Goal: Task Accomplishment & Management: Use online tool/utility

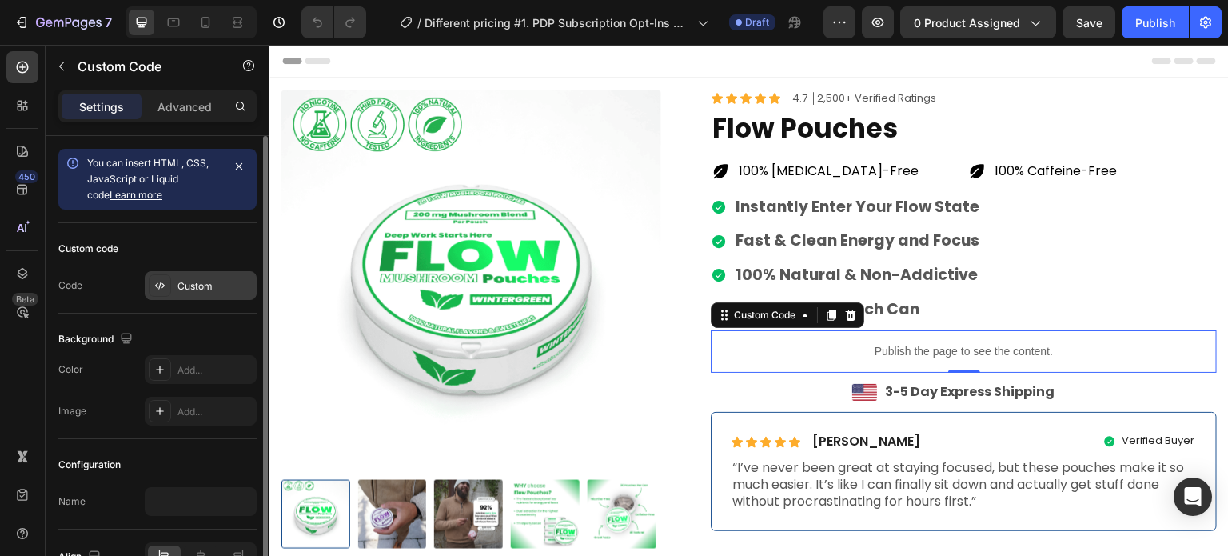
click at [210, 290] on div "Custom" at bounding box center [214, 286] width 75 height 14
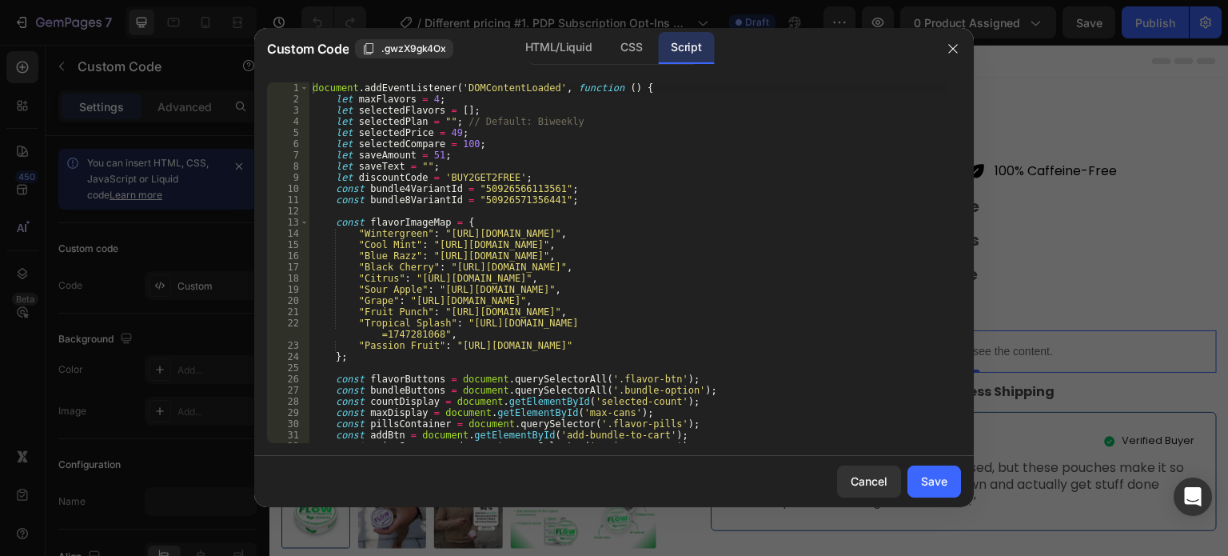
click at [623, 220] on div "document . addEventListener ( 'DOMContentLoaded' , function ( ) { let maxFlavor…" at bounding box center [629, 273] width 640 height 383
click at [544, 221] on div "document . addEventListener ( 'DOMContentLoaded' , function ( ) { let maxFlavor…" at bounding box center [629, 273] width 640 height 383
click at [608, 47] on div "HTML/Liquid" at bounding box center [631, 48] width 47 height 32
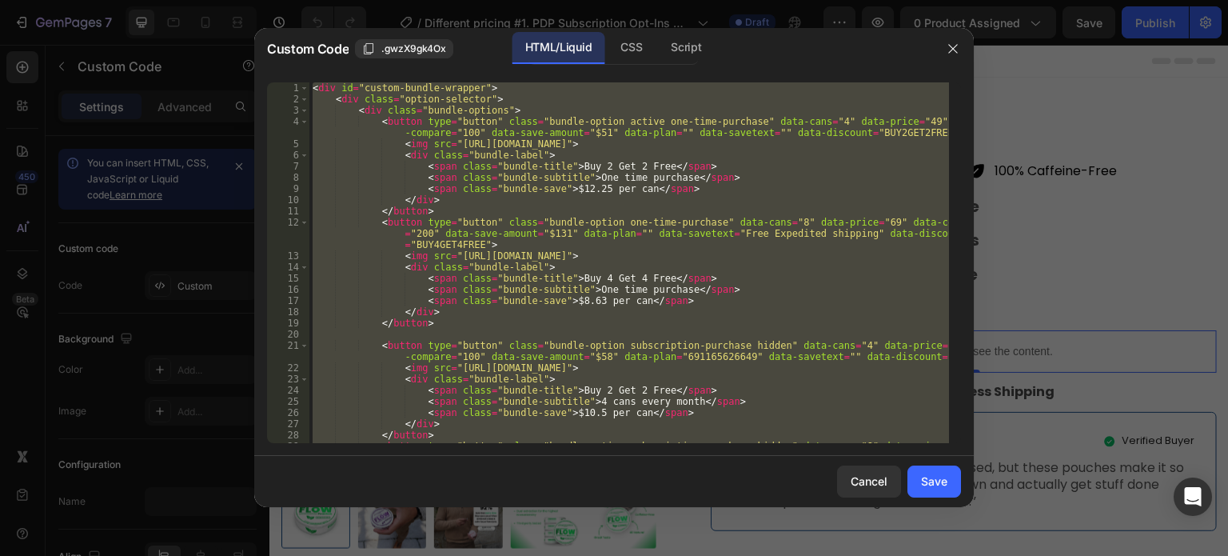
click at [588, 162] on div "< div id = "custom-bundle-wrapper" > < div class = "option-selector" > < div cl…" at bounding box center [629, 262] width 640 height 361
paste textarea
type textarea "</div>"
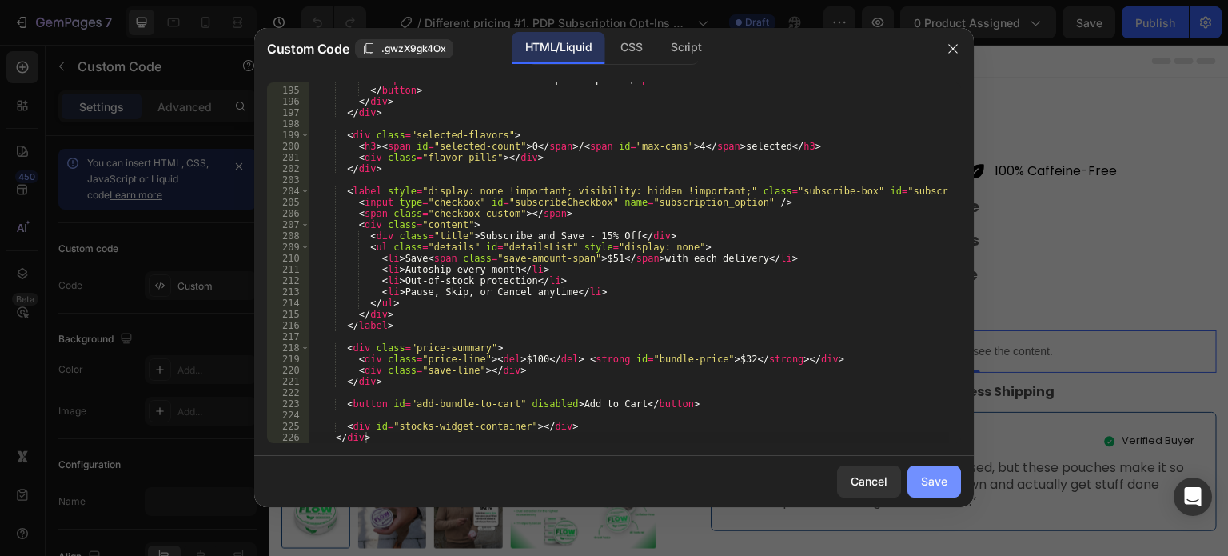
click at [939, 484] on div "Save" at bounding box center [934, 480] width 26 height 17
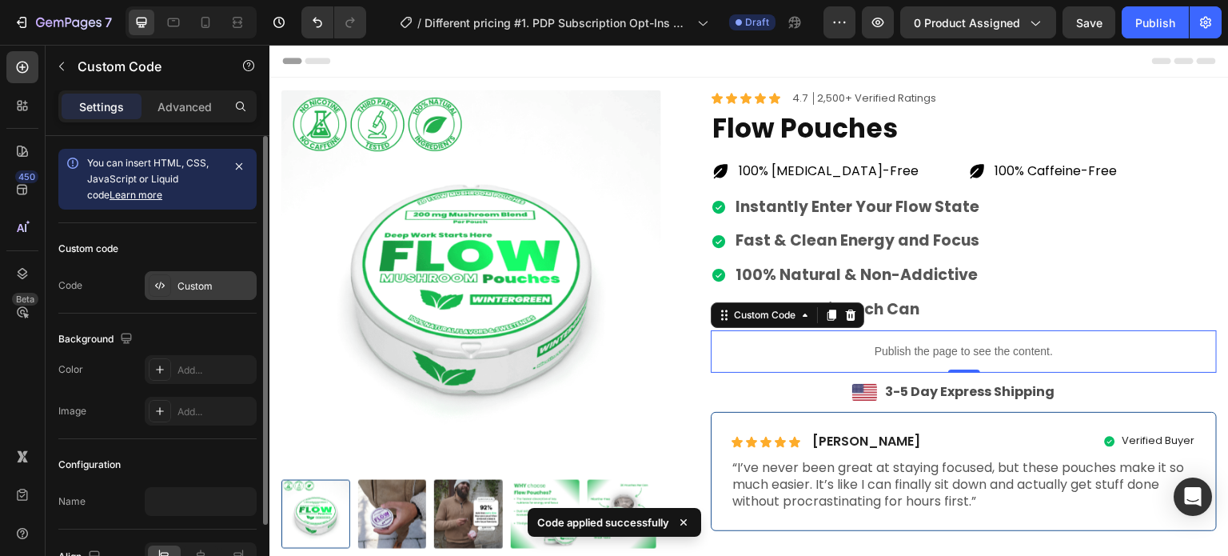
click at [211, 289] on div "Custom" at bounding box center [214, 286] width 75 height 14
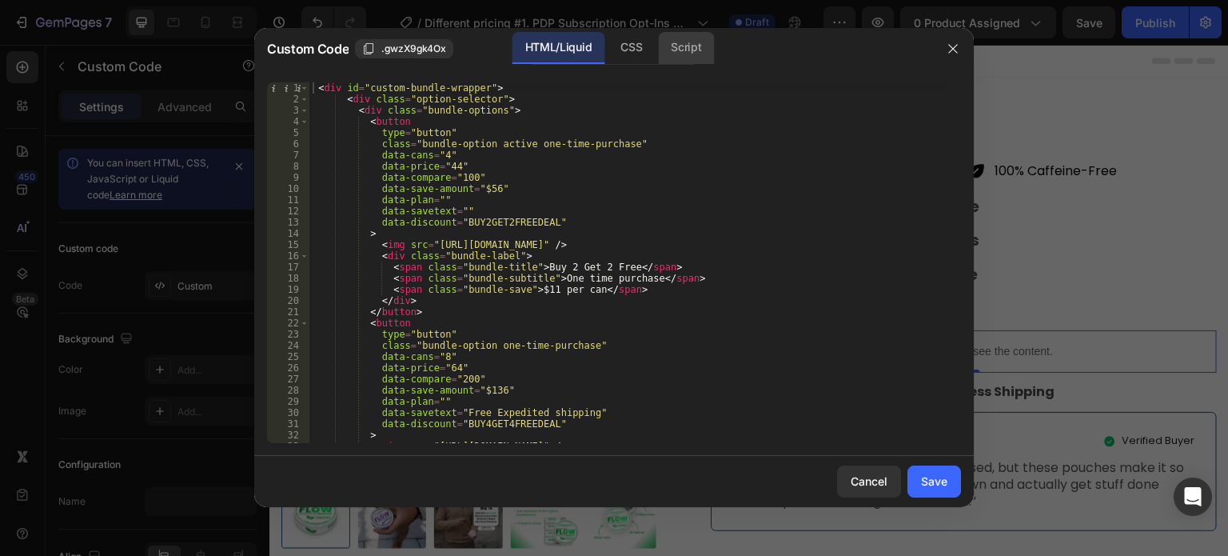
click at [692, 50] on div "Script" at bounding box center [686, 48] width 56 height 32
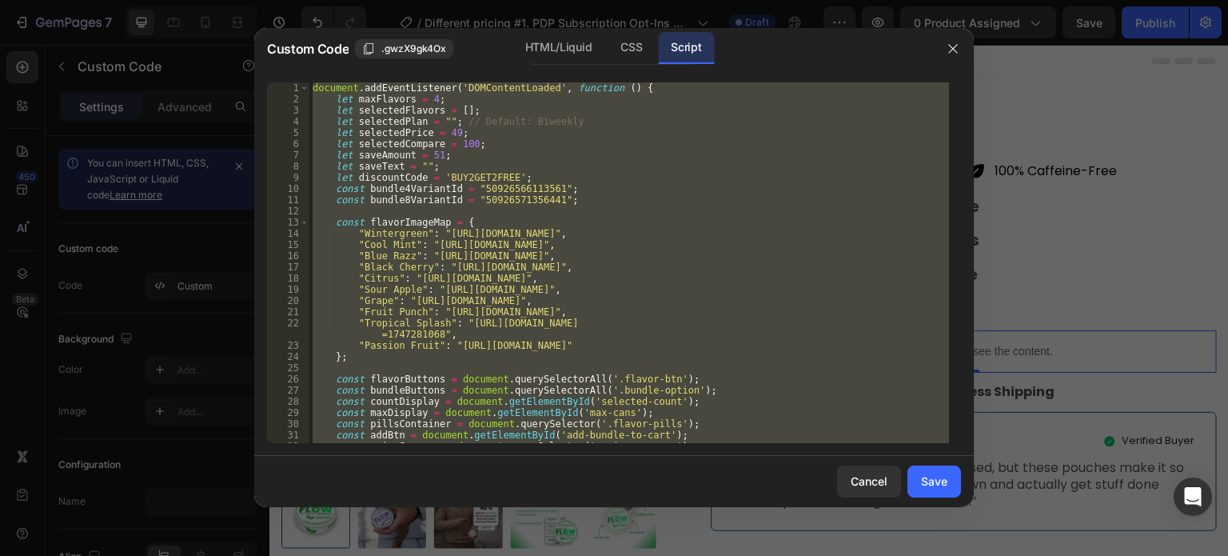
click at [624, 238] on div "document . addEventListener ( 'DOMContentLoaded' , function ( ) { let maxFlavor…" at bounding box center [629, 262] width 640 height 361
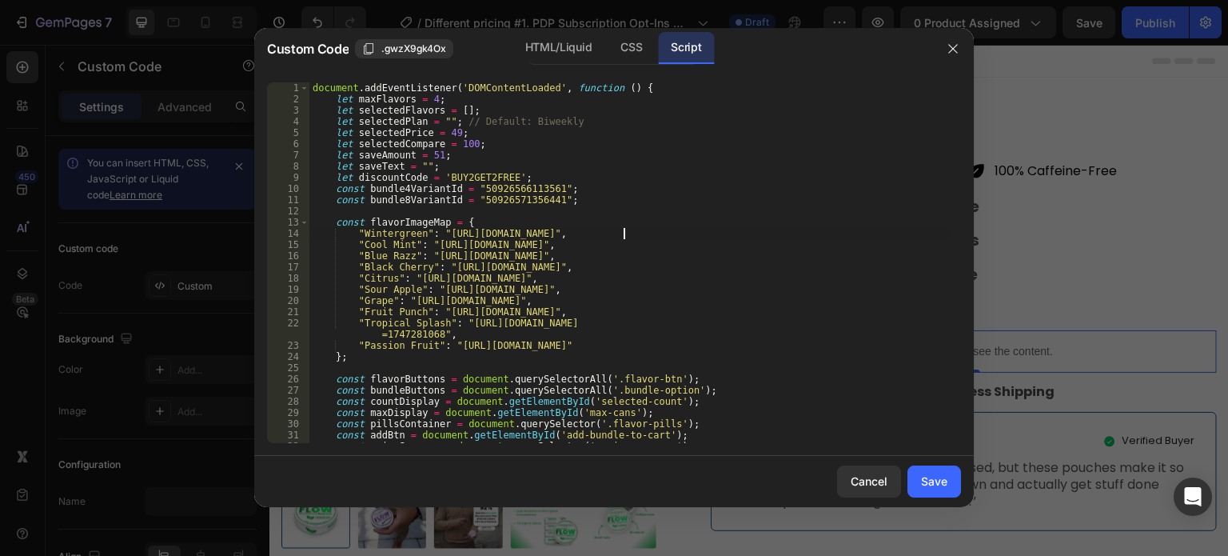
type textarea "} }, false);"
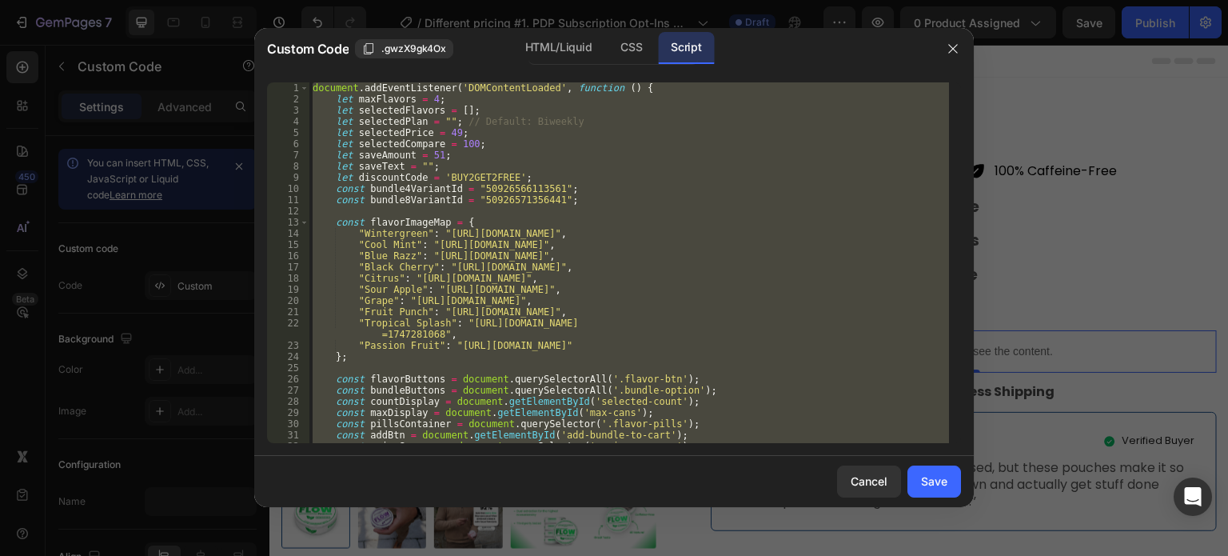
paste textarea
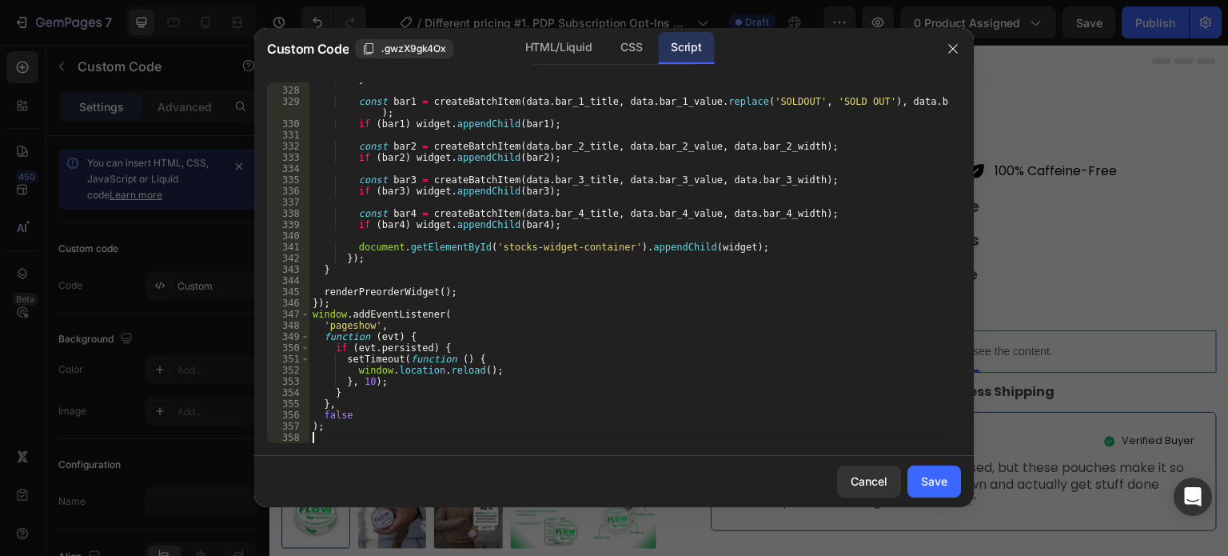
scroll to position [3677, 0]
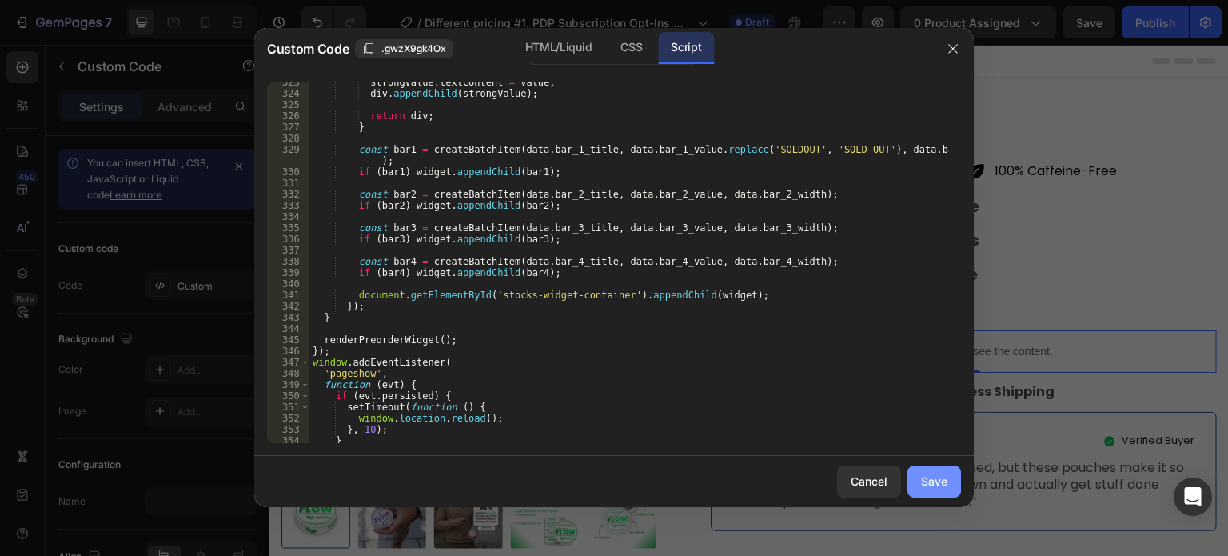
click at [940, 476] on div "Save" at bounding box center [934, 480] width 26 height 17
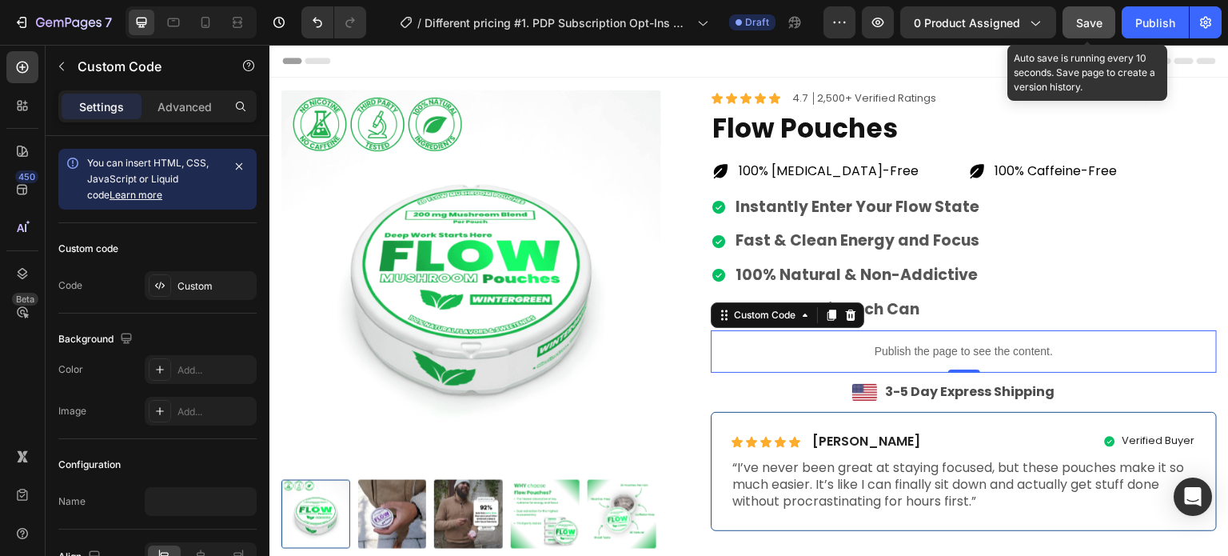
click at [1092, 23] on span "Save" at bounding box center [1089, 23] width 26 height 14
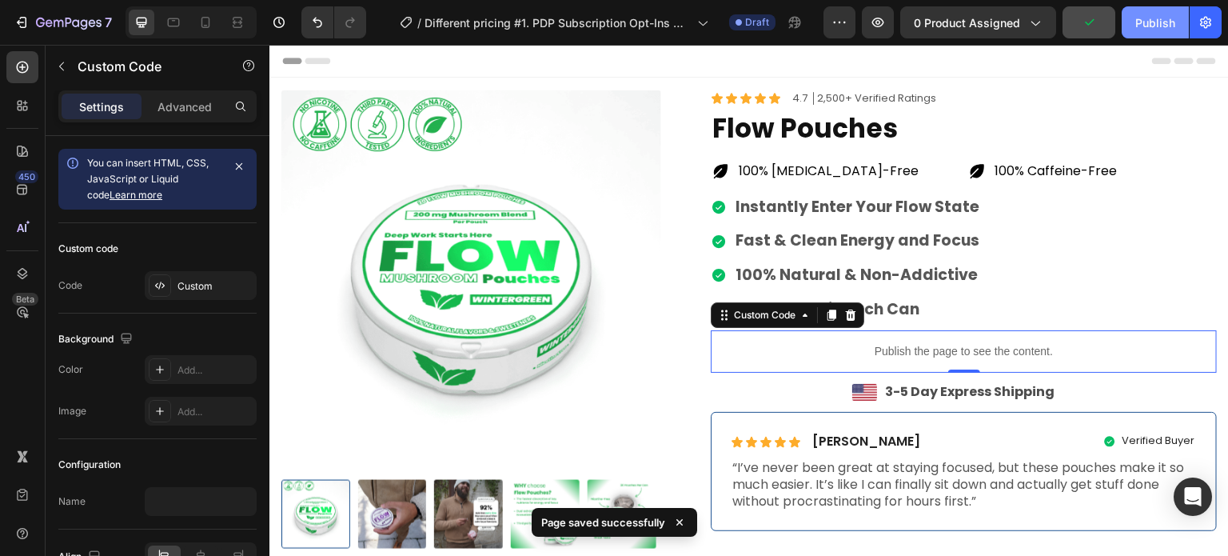
click at [1143, 25] on div "Publish" at bounding box center [1155, 22] width 40 height 17
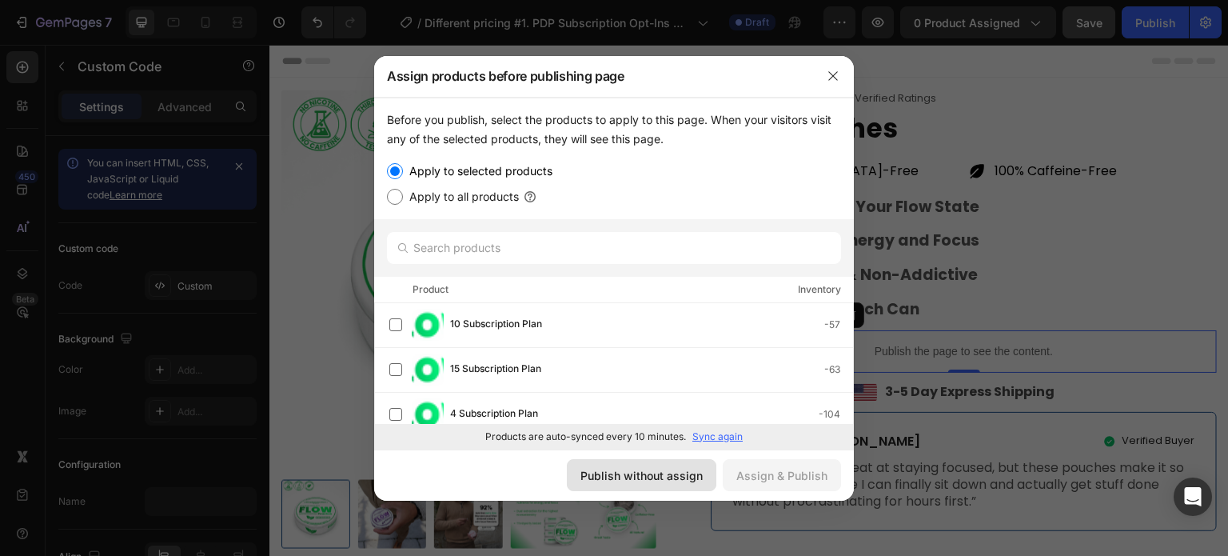
click at [652, 477] on div "Publish without assign" at bounding box center [641, 475] width 122 height 17
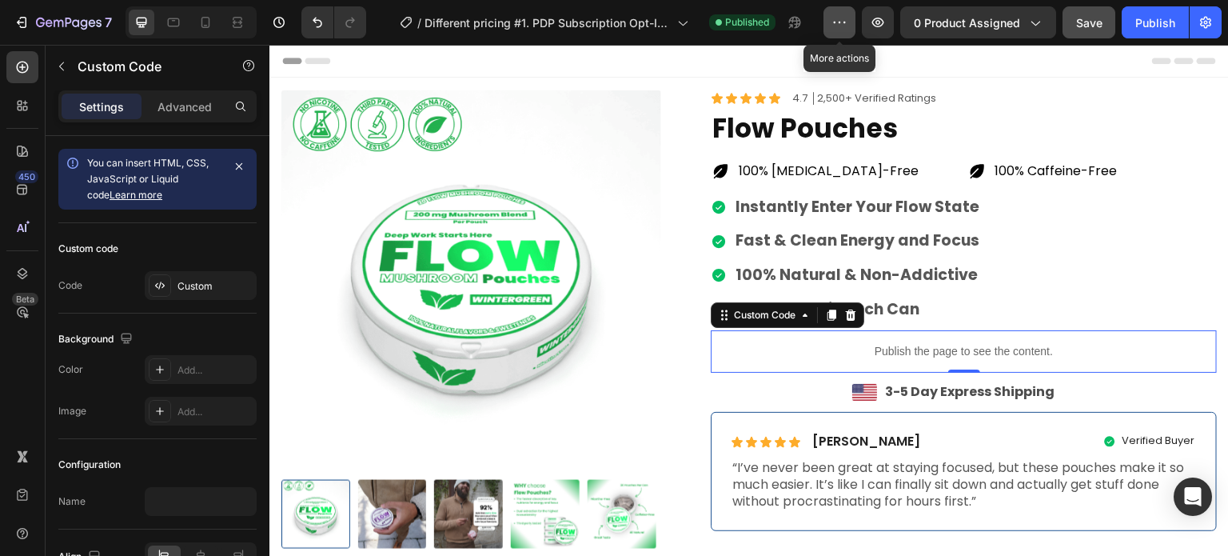
click at [841, 27] on icon "button" at bounding box center [839, 22] width 16 height 16
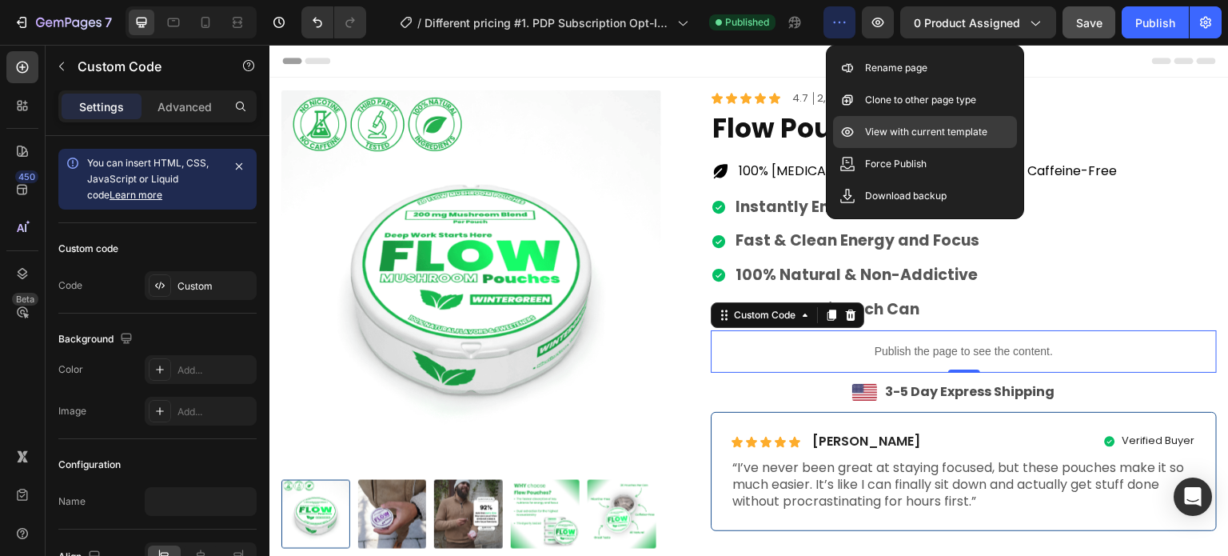
click at [925, 133] on p "View with current template" at bounding box center [926, 132] width 122 height 16
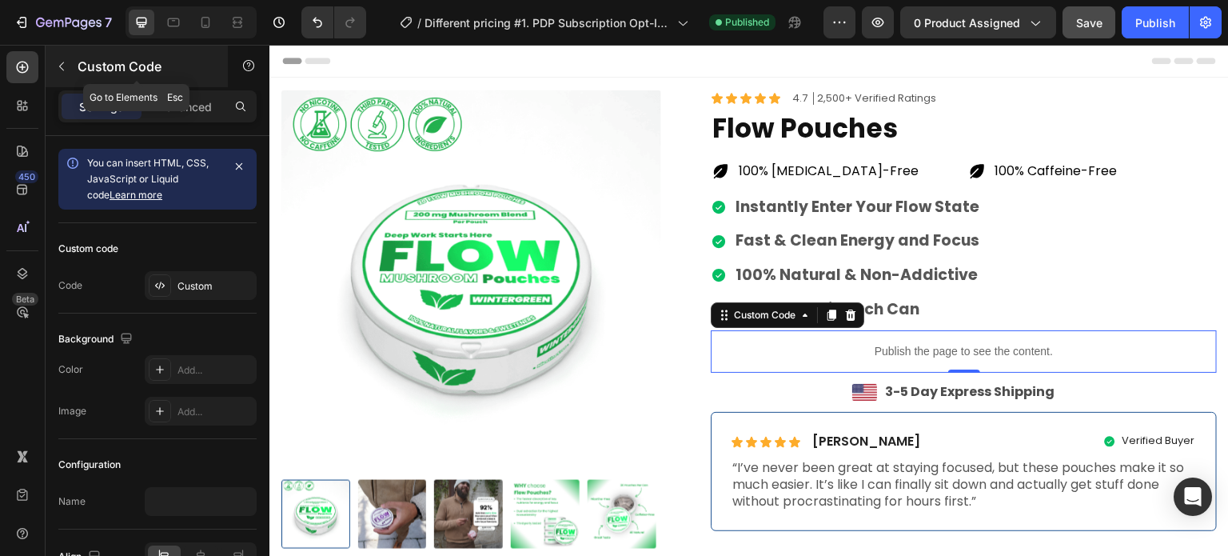
click at [63, 62] on icon "button" at bounding box center [61, 66] width 5 height 9
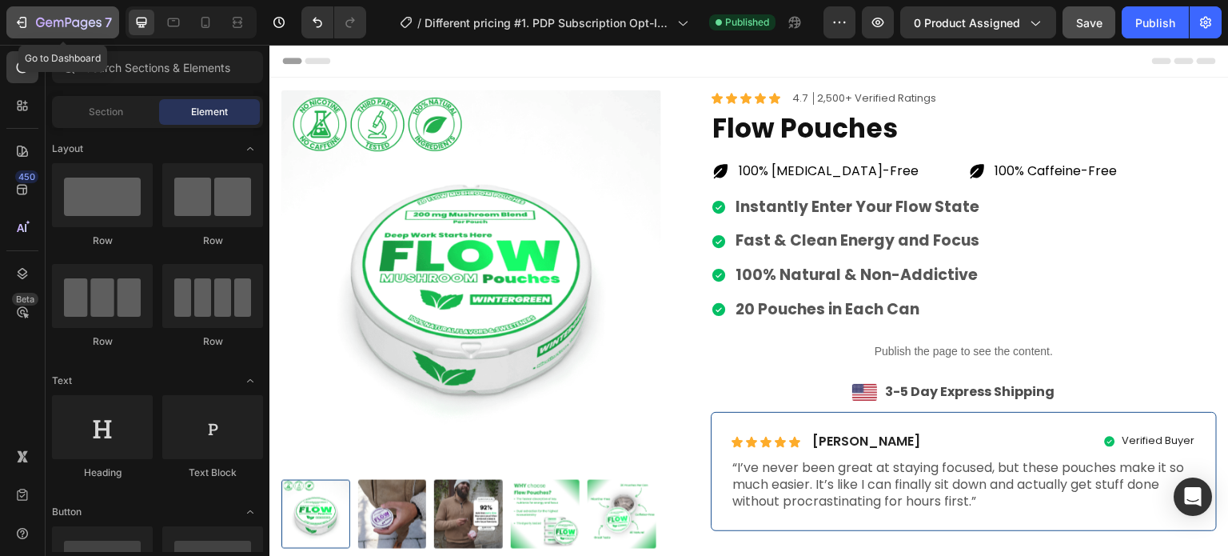
click at [46, 19] on icon "button" at bounding box center [69, 24] width 66 height 14
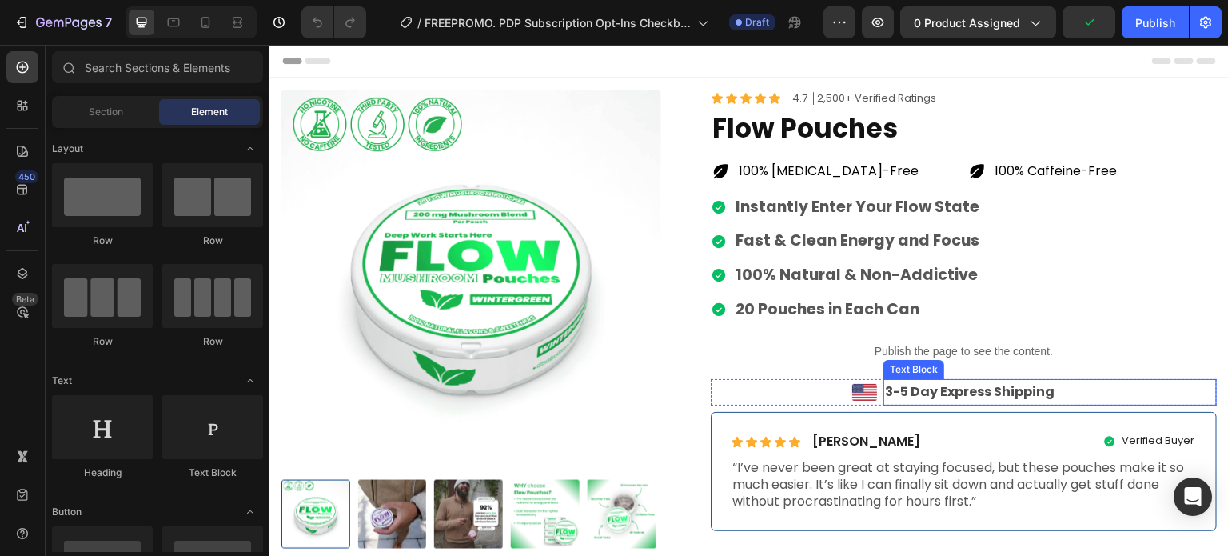
click at [886, 356] on p "Publish the page to see the content." at bounding box center [964, 351] width 506 height 17
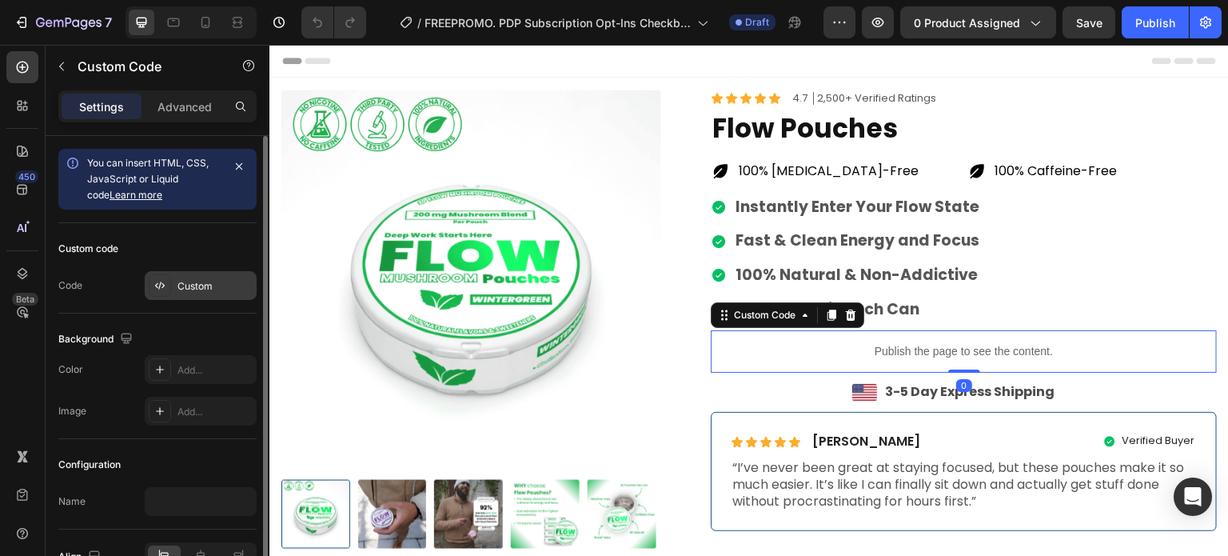
click at [189, 276] on div "Custom" at bounding box center [201, 285] width 112 height 29
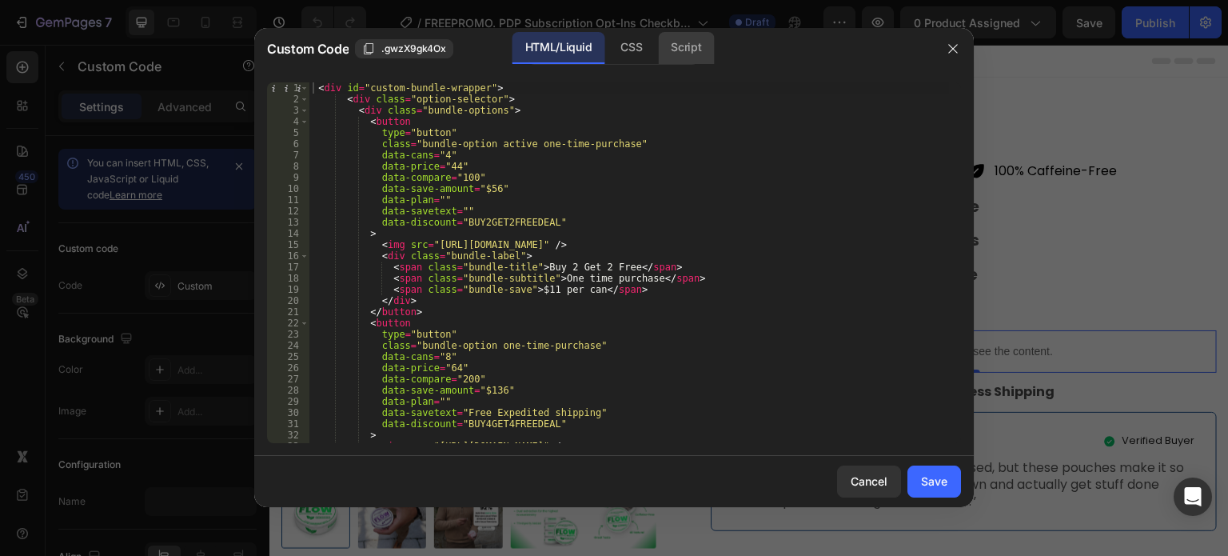
click at [688, 46] on div "Script" at bounding box center [686, 48] width 56 height 32
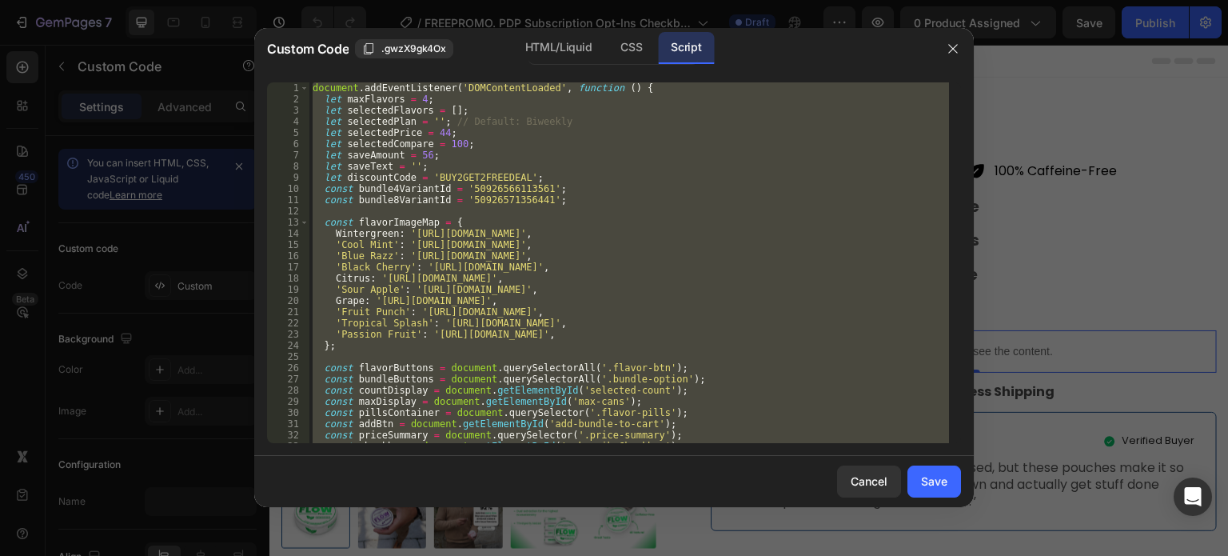
click at [636, 200] on div "document . addEventListener ( 'DOMContentLoaded' , function ( ) { let maxFlavor…" at bounding box center [629, 262] width 640 height 361
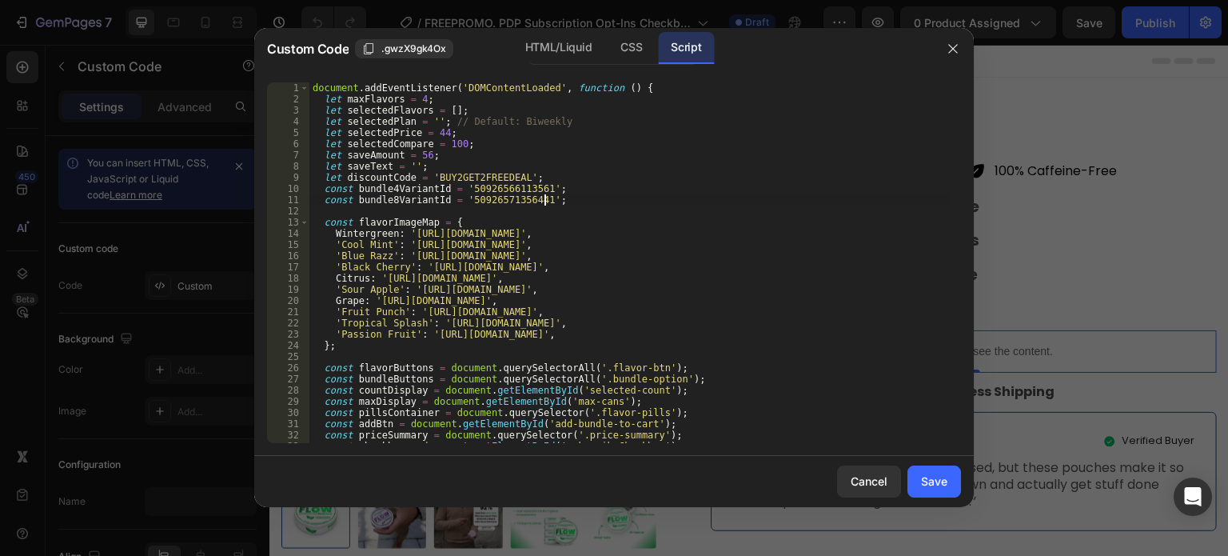
type textarea ");"
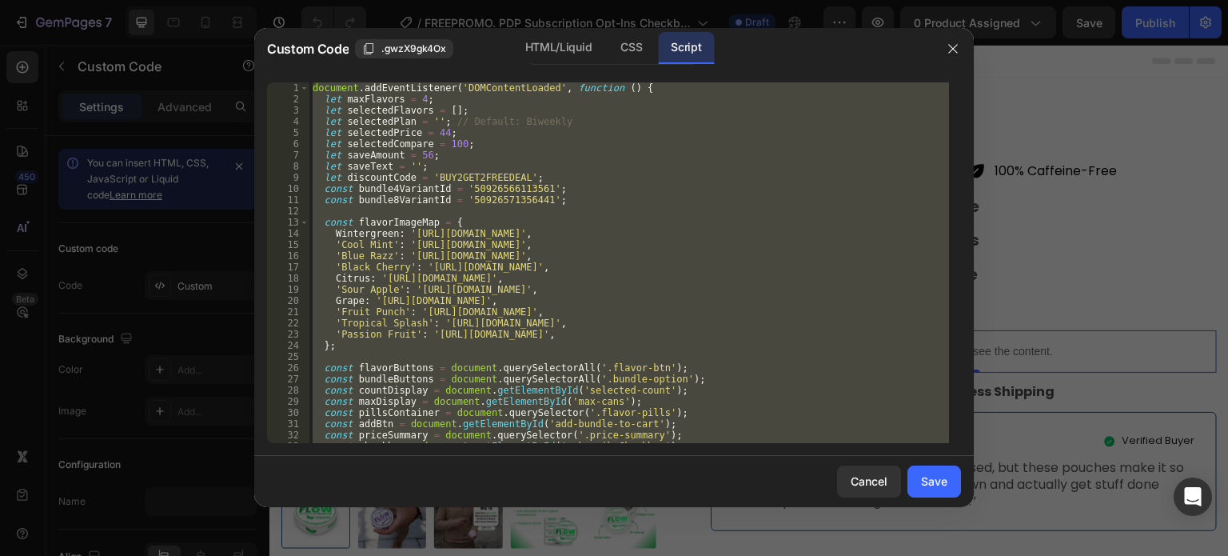
paste textarea
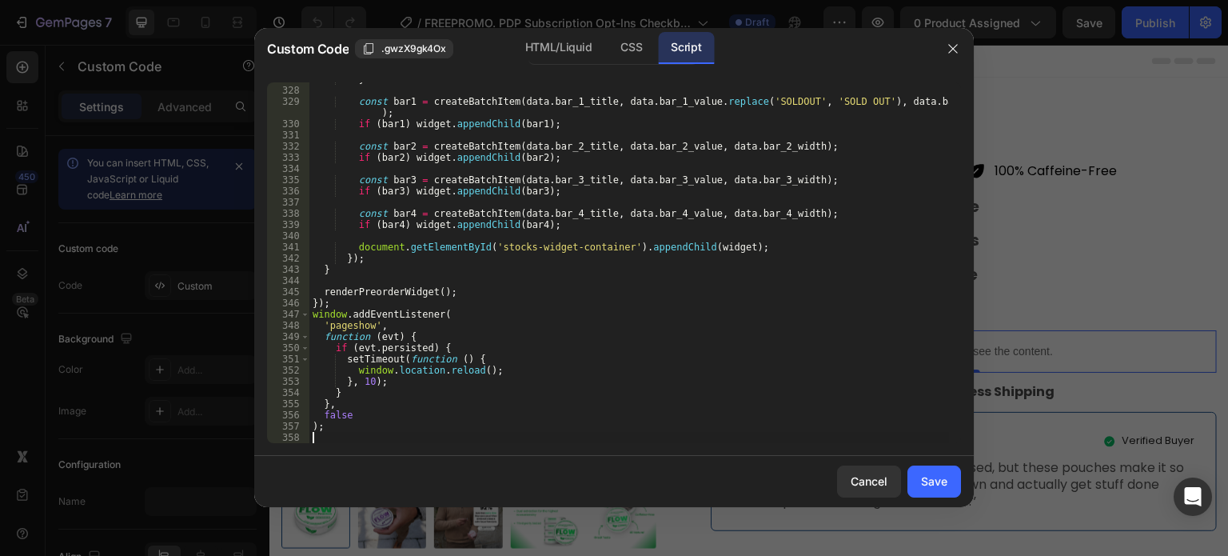
scroll to position [3725, 0]
click at [574, 292] on div "} const bar1 = createBatchItem ( data . bar_1_title , data . bar_1_value . repl…" at bounding box center [629, 265] width 640 height 383
click at [608, 43] on div "HTML/Liquid" at bounding box center [631, 48] width 47 height 32
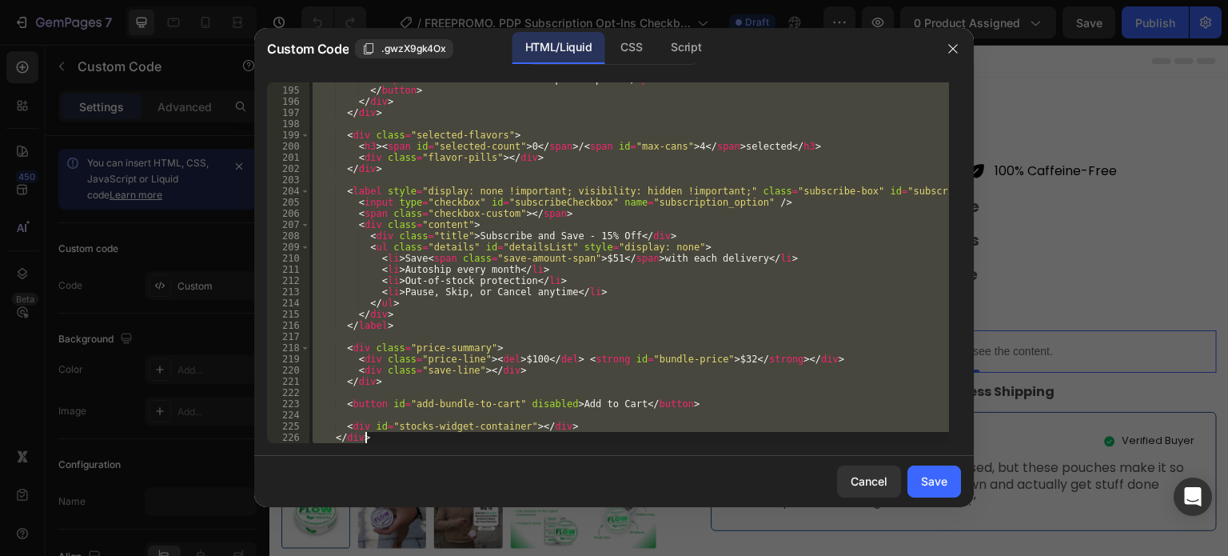
click at [581, 240] on div "< span class = "flavor-label" > Tropical Splash </ span > </ button > </ div > …" at bounding box center [629, 262] width 640 height 361
type textarea "<div id="stocks-widget-container"></div> </div>"
paste textarea
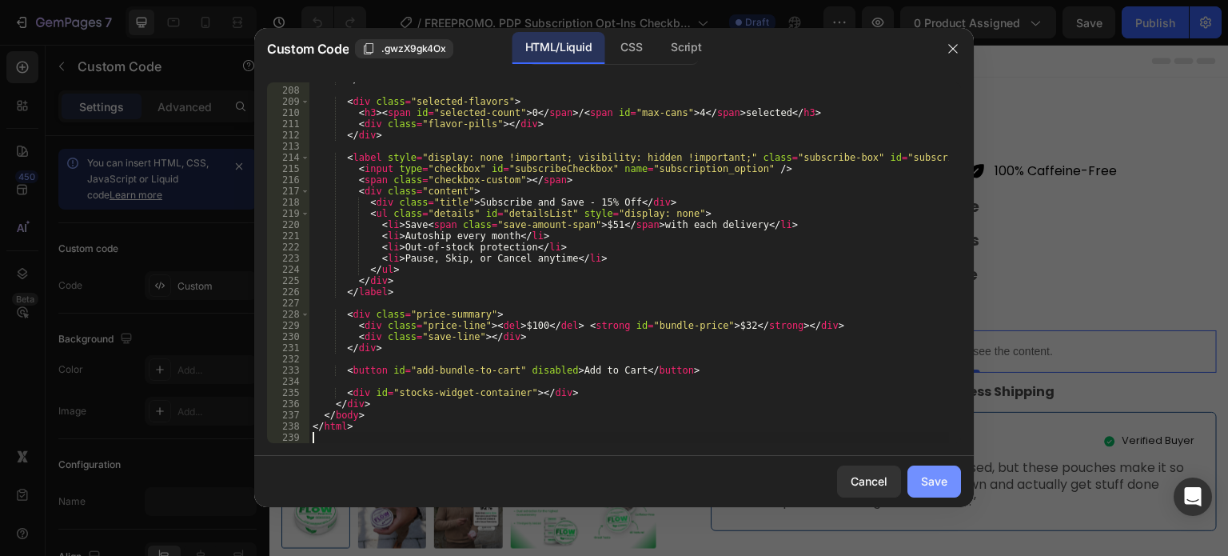
click at [915, 472] on button "Save" at bounding box center [934, 481] width 54 height 32
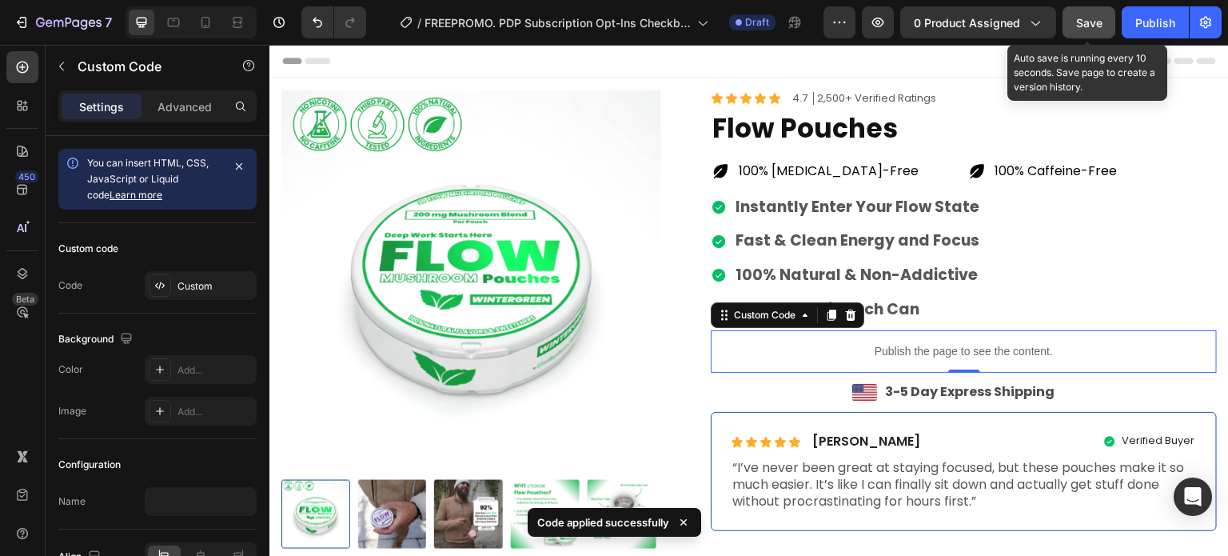
click at [1097, 17] on span "Save" at bounding box center [1089, 23] width 26 height 14
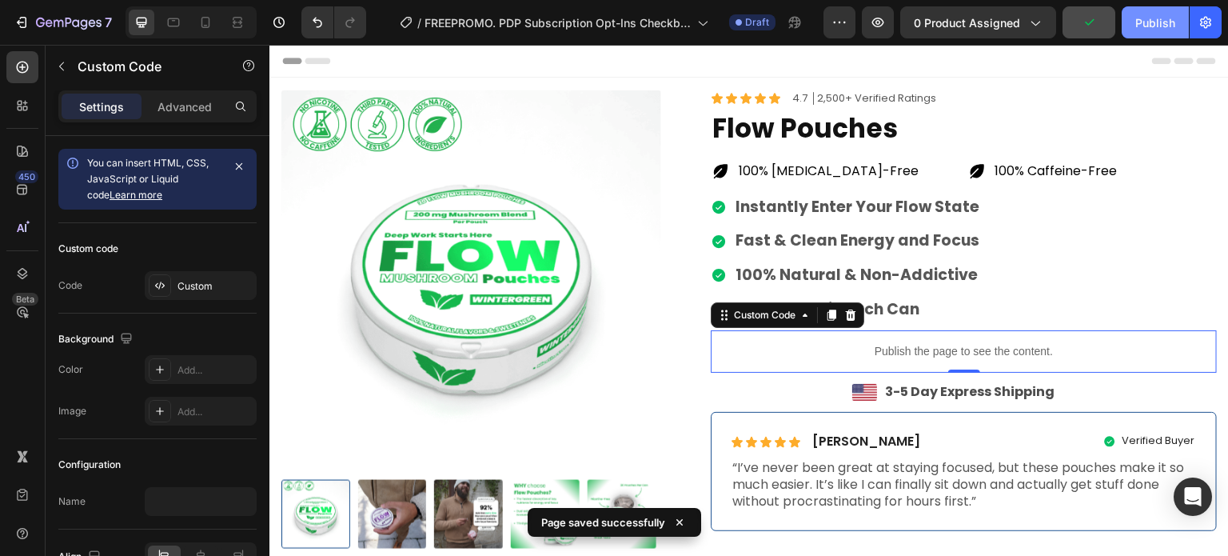
click at [1145, 25] on div "Publish" at bounding box center [1155, 22] width 40 height 17
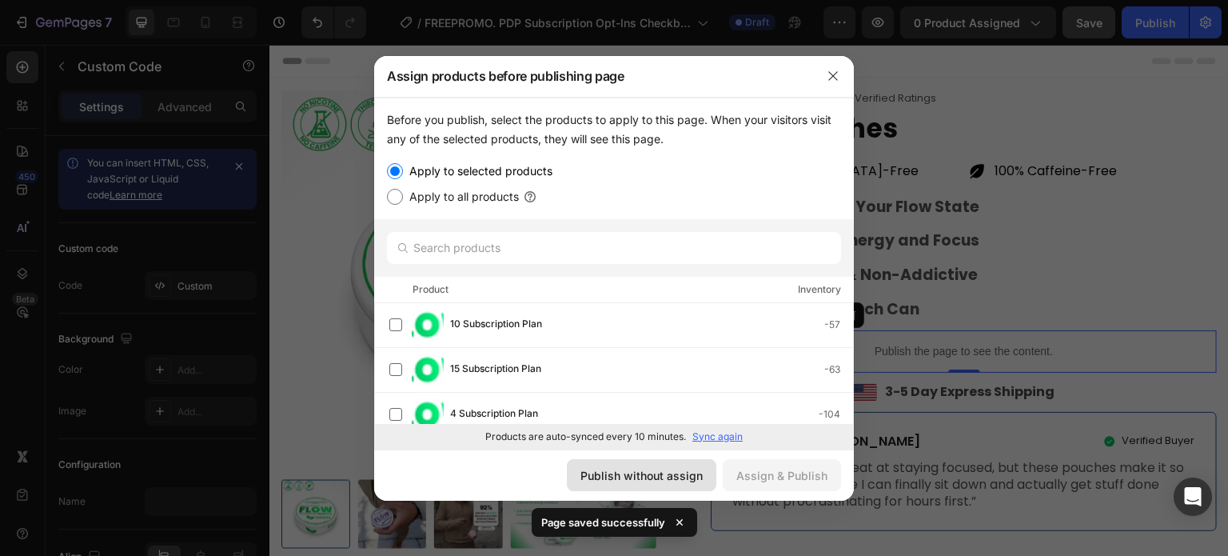
click at [628, 473] on div "Publish without assign" at bounding box center [641, 475] width 122 height 17
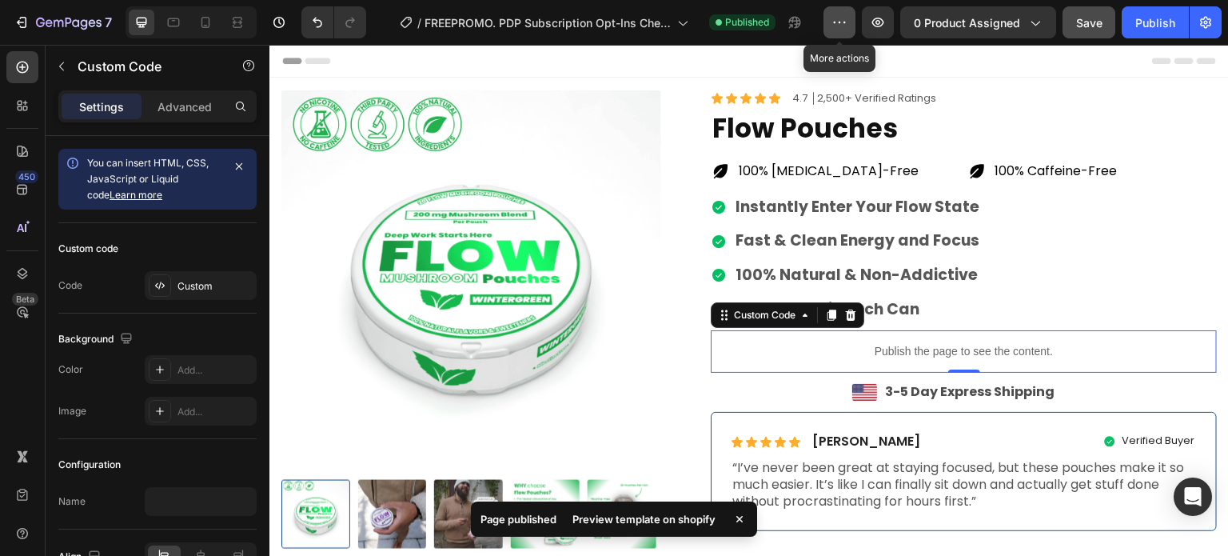
click at [838, 31] on button "button" at bounding box center [839, 22] width 32 height 32
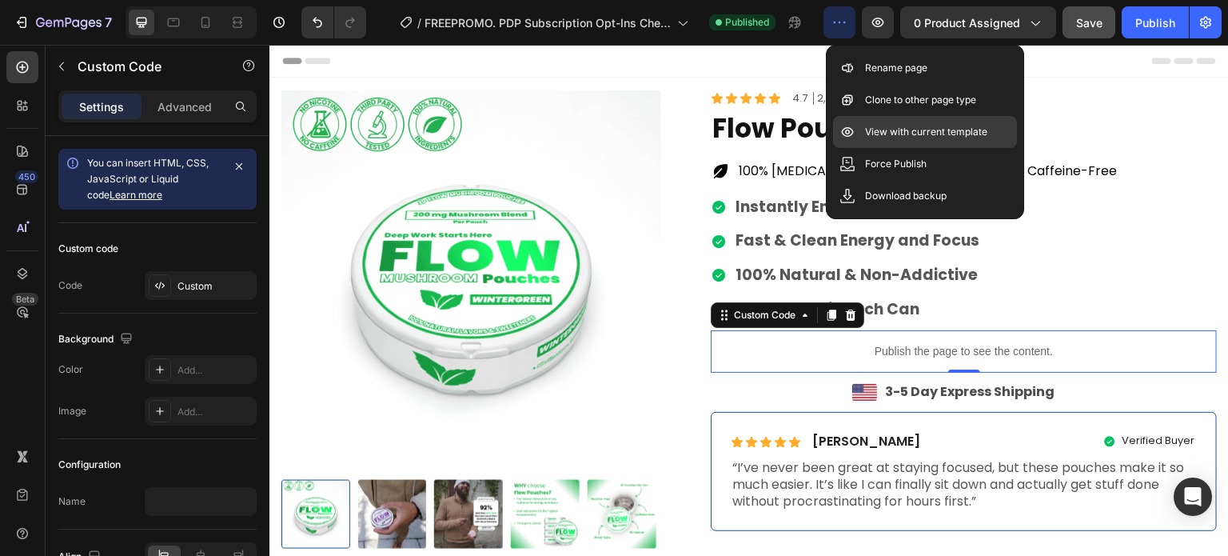
click at [891, 132] on p "View with current template" at bounding box center [926, 132] width 122 height 16
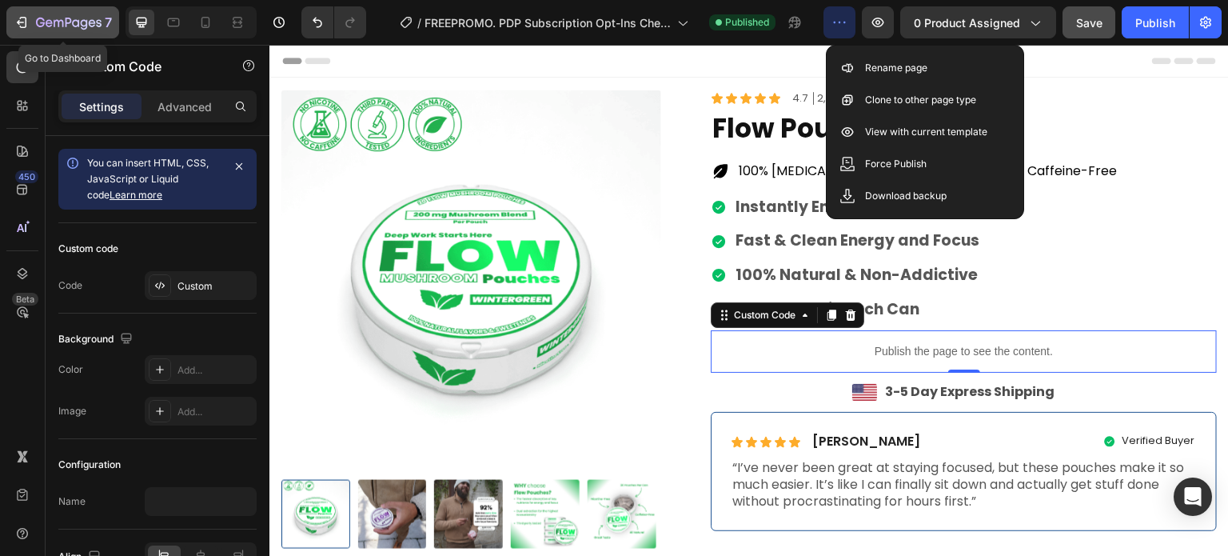
click at [22, 31] on div "7" at bounding box center [63, 22] width 98 height 19
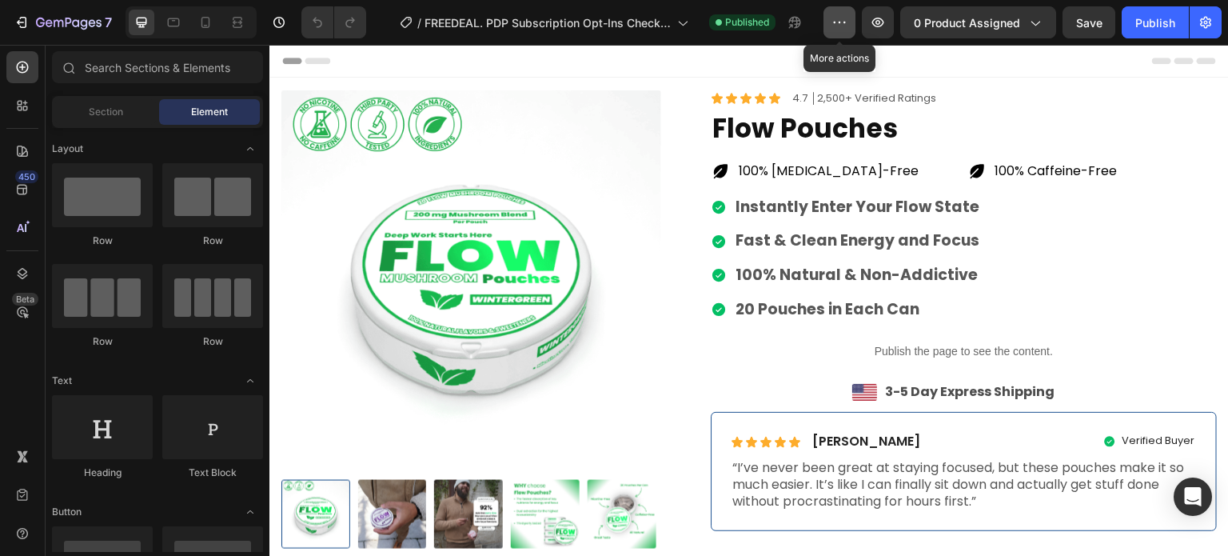
click at [841, 22] on icon "button" at bounding box center [840, 23] width 2 height 2
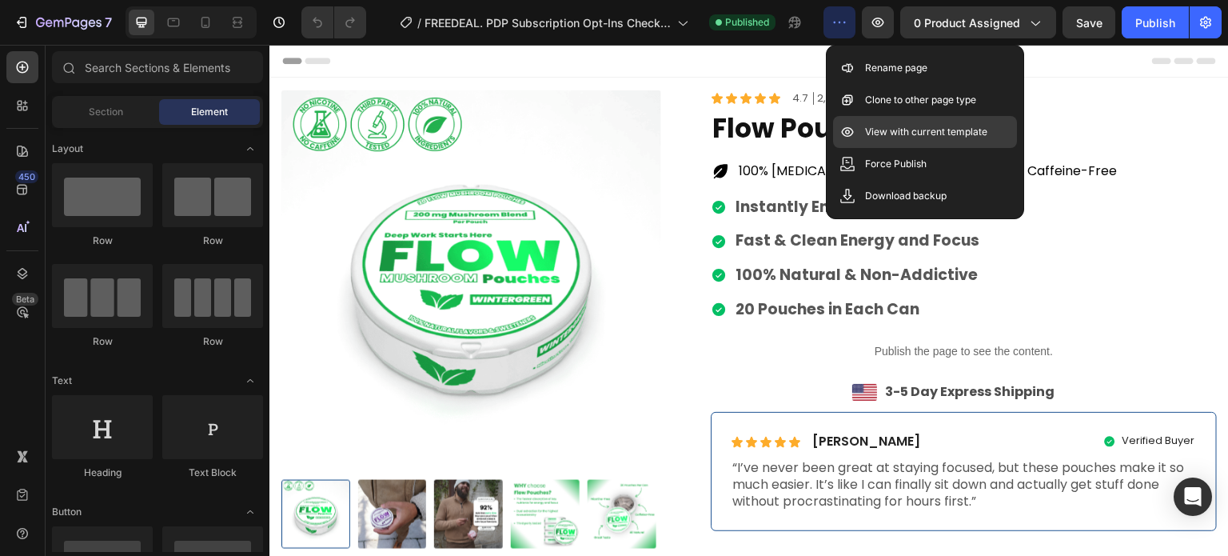
click at [959, 135] on p "View with current template" at bounding box center [926, 132] width 122 height 16
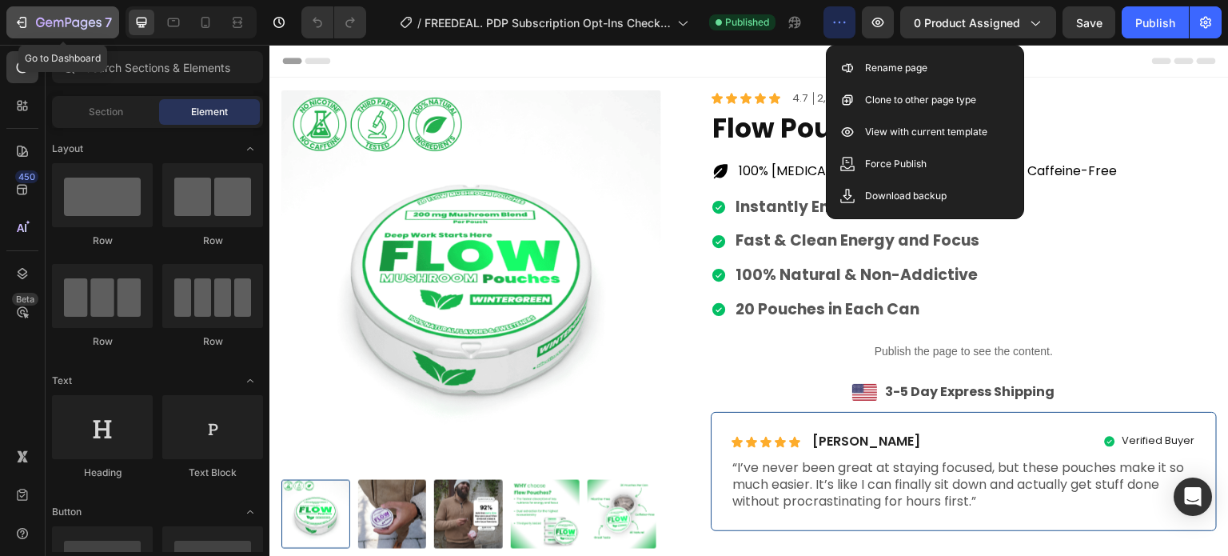
click at [58, 18] on icon "button" at bounding box center [69, 24] width 66 height 14
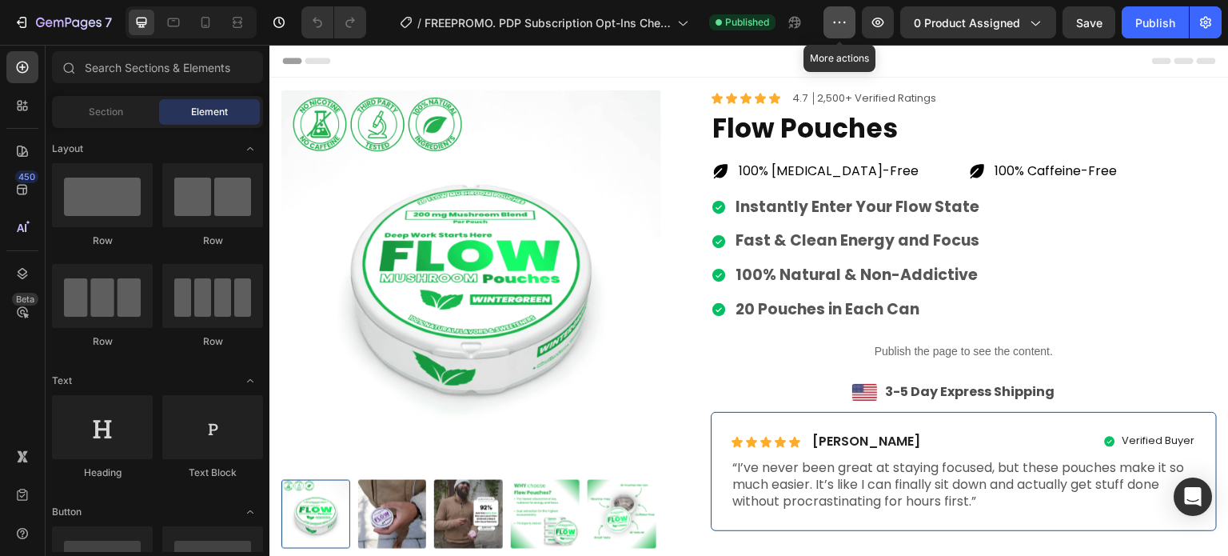
click at [843, 27] on icon "button" at bounding box center [839, 22] width 16 height 16
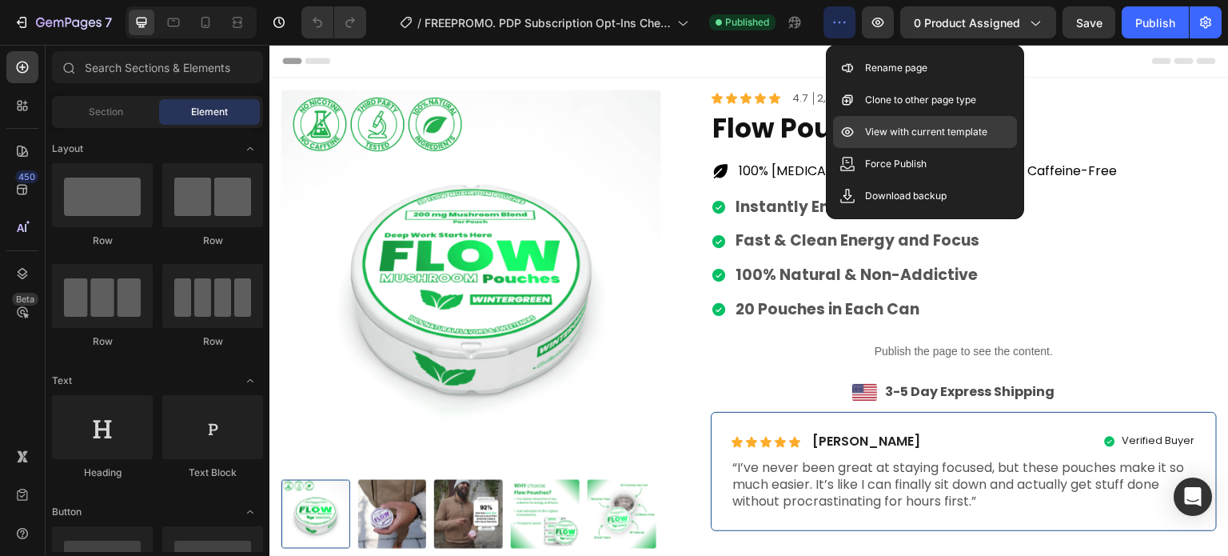
click at [983, 130] on p "View with current template" at bounding box center [926, 132] width 122 height 16
